Goal: Task Accomplishment & Management: Manage account settings

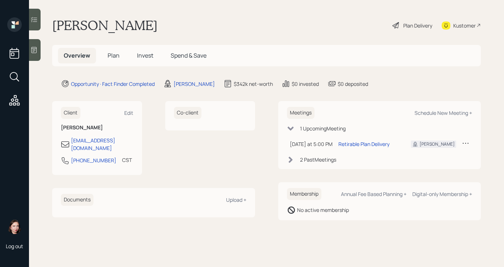
click at [30, 46] on div at bounding box center [35, 50] width 12 height 22
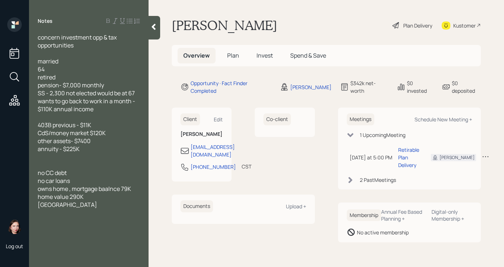
click at [148, 28] on div "Notes concern investment opp & tax opportunities married 64 retired pension- $7…" at bounding box center [89, 137] width 120 height 241
click at [157, 18] on div at bounding box center [155, 28] width 12 height 24
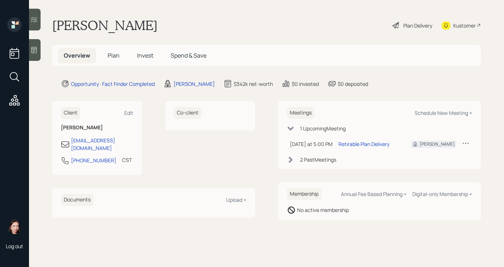
click at [389, 25] on div "Derwin Williams Plan Delivery Kustomer" at bounding box center [266, 25] width 429 height 16
click at [397, 25] on icon at bounding box center [396, 25] width 9 height 9
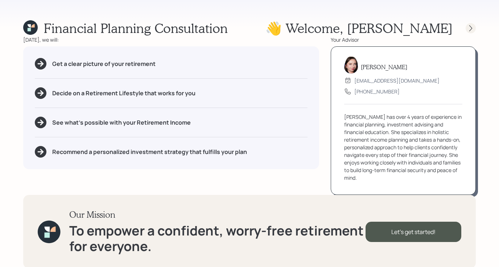
click at [470, 26] on icon at bounding box center [470, 28] width 7 height 7
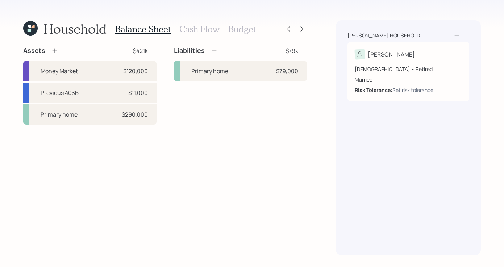
click at [209, 31] on h3 "Cash Flow" at bounding box center [199, 29] width 40 height 11
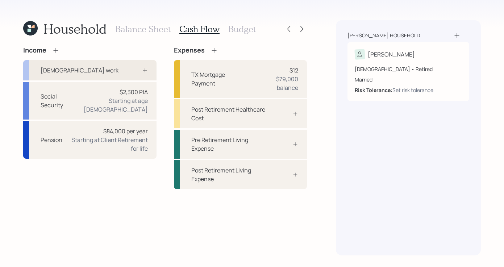
click at [116, 73] on div "Full-time work" at bounding box center [89, 70] width 133 height 20
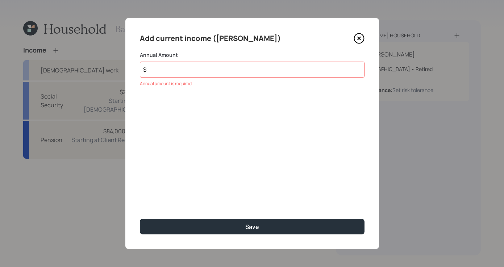
click at [359, 44] on div "Add current income (Derwin) Annual Amount $ Annual amount is required Save" at bounding box center [252, 133] width 254 height 231
click at [361, 39] on icon at bounding box center [359, 38] width 11 height 11
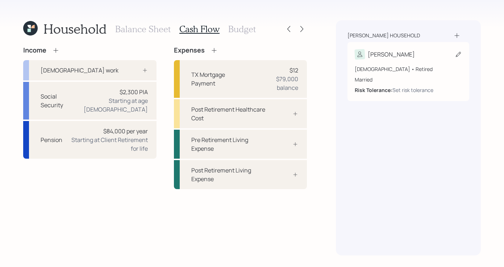
click at [417, 46] on div "Derwin 64 years old • Retired Married Risk Tolerance: Set risk tolerance" at bounding box center [409, 71] width 122 height 59
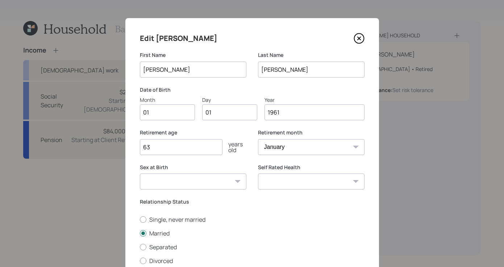
click at [357, 41] on icon at bounding box center [359, 38] width 11 height 11
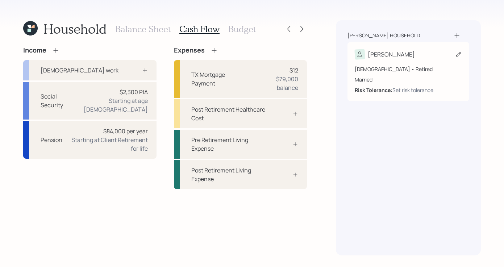
click at [433, 46] on div "Derwin 64 years old • Retired Married Risk Tolerance: Set risk tolerance" at bounding box center [409, 71] width 122 height 59
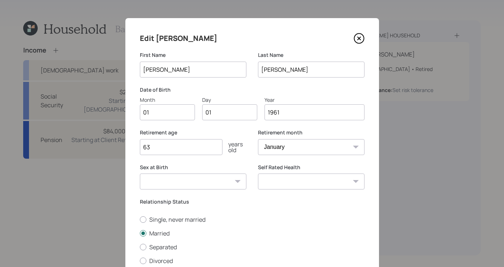
click at [356, 36] on icon at bounding box center [359, 38] width 11 height 11
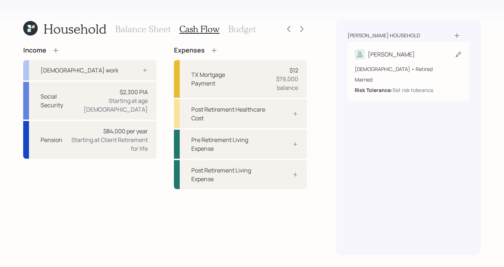
click at [417, 52] on div "Derwin" at bounding box center [408, 54] width 107 height 10
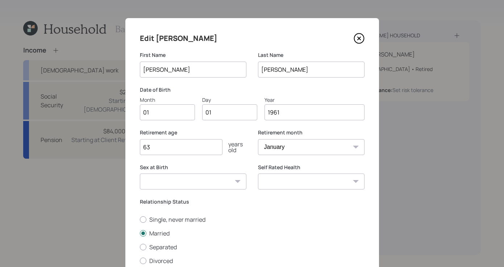
click at [173, 144] on input "63" at bounding box center [181, 147] width 83 height 16
type input "6"
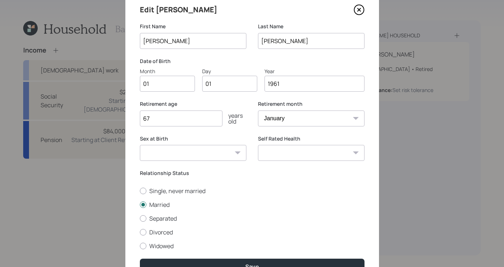
scroll to position [69, 0]
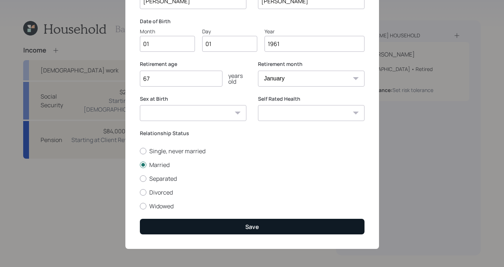
type input "67"
click at [277, 233] on button "Save" at bounding box center [252, 227] width 225 height 16
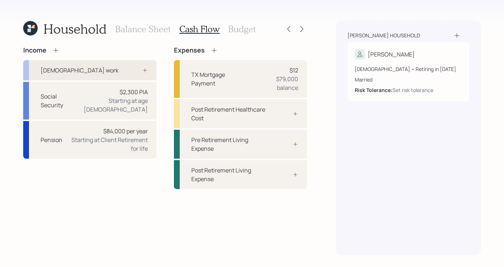
click at [93, 64] on div "Full-time work" at bounding box center [89, 70] width 133 height 20
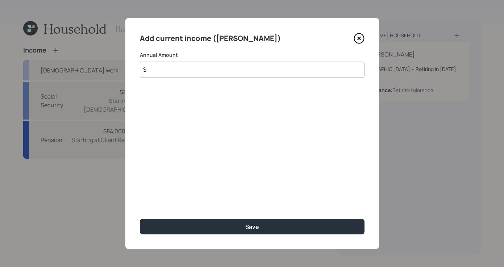
click at [163, 66] on input "$" at bounding box center [252, 70] width 225 height 16
type input "$ 110,000"
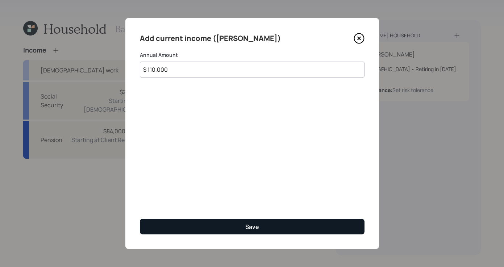
click at [275, 218] on div "Add current income (Derwin) Annual Amount $ 110,000 Save" at bounding box center [252, 133] width 254 height 231
click at [295, 221] on button "Save" at bounding box center [252, 227] width 225 height 16
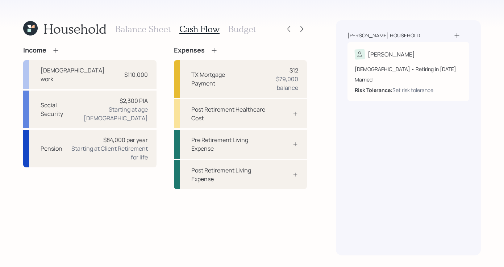
click at [238, 22] on div "Balance Sheet Cash Flow Budget" at bounding box center [185, 28] width 141 height 17
click at [239, 28] on h3 "Budget" at bounding box center [242, 29] width 28 height 11
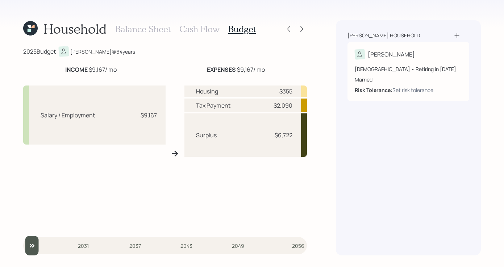
click at [185, 29] on h3 "Cash Flow" at bounding box center [199, 29] width 40 height 11
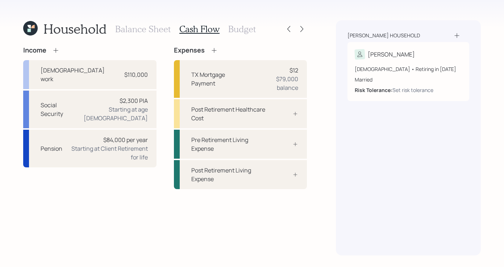
click at [140, 28] on h3 "Balance Sheet" at bounding box center [142, 29] width 55 height 11
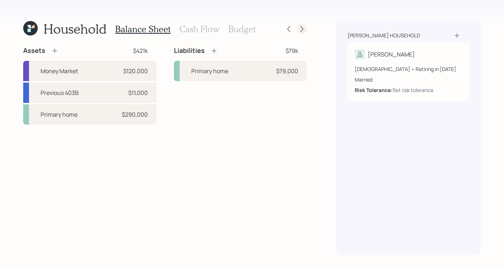
click at [299, 25] on div at bounding box center [302, 29] width 10 height 10
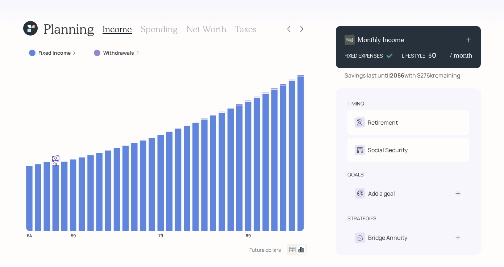
click at [75, 56] on div "Fixed Income" at bounding box center [52, 52] width 47 height 7
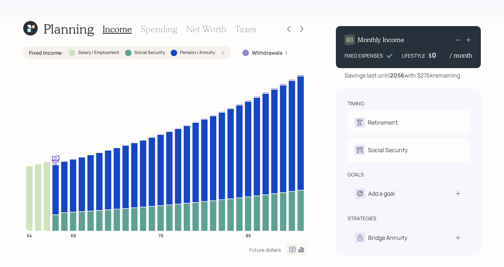
click at [225, 51] on icon at bounding box center [223, 53] width 4 height 4
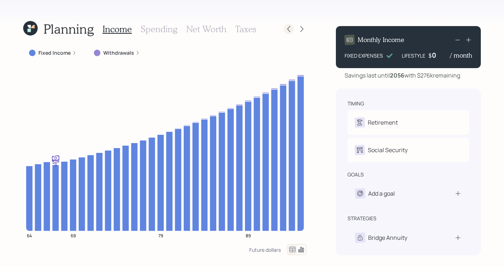
click at [289, 30] on icon at bounding box center [288, 28] width 7 height 7
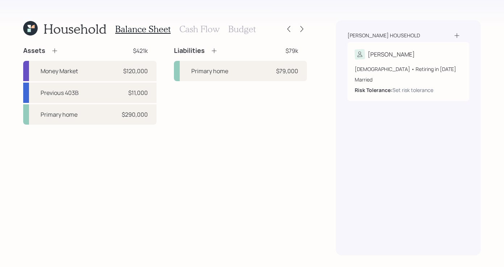
click at [28, 24] on icon at bounding box center [30, 28] width 15 height 15
